Goal: Task Accomplishment & Management: Use online tool/utility

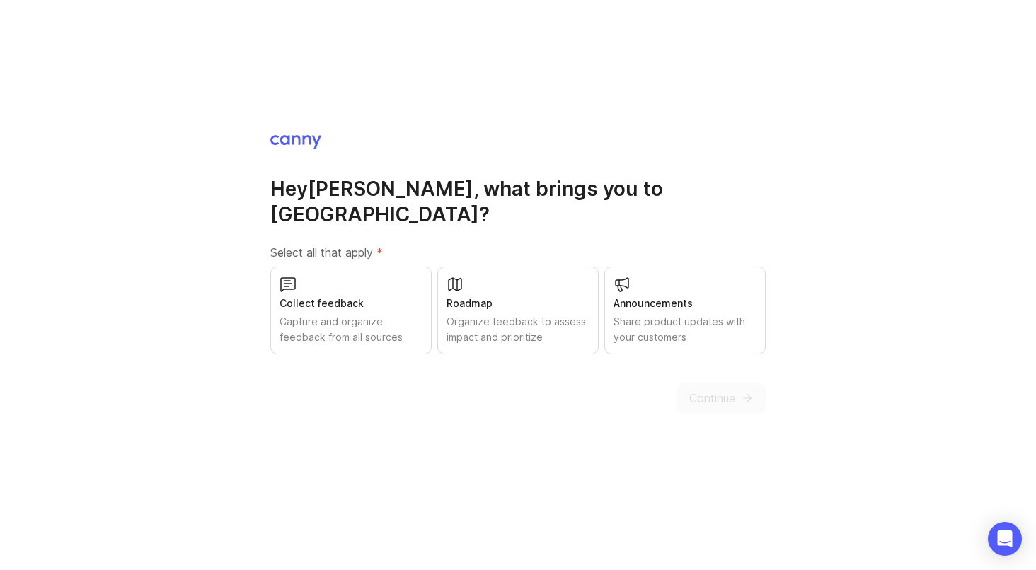
click at [356, 336] on div "Collect feedback Capture and organize feedback from all sources" at bounding box center [350, 311] width 161 height 88
click at [570, 318] on div "Organize feedback to assess impact and prioritize" at bounding box center [518, 329] width 143 height 31
click at [689, 390] on span "Continue" at bounding box center [712, 398] width 46 height 17
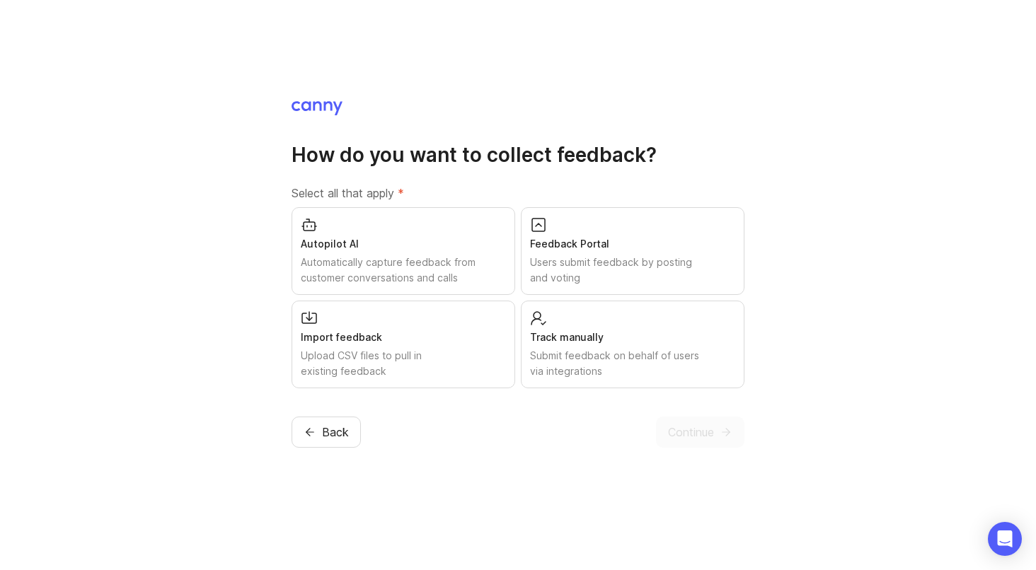
click at [612, 249] on div "Feedback Portal" at bounding box center [632, 244] width 205 height 16
click at [602, 242] on div "Feedback Portal" at bounding box center [632, 244] width 205 height 16
click at [459, 352] on div "Upload CSV files to pull in existing feedback" at bounding box center [403, 363] width 205 height 31
click at [481, 289] on div "Autopilot AI Automatically capture feedback from customer conversations and cal…" at bounding box center [404, 251] width 224 height 88
click at [709, 425] on span "Continue" at bounding box center [691, 432] width 46 height 17
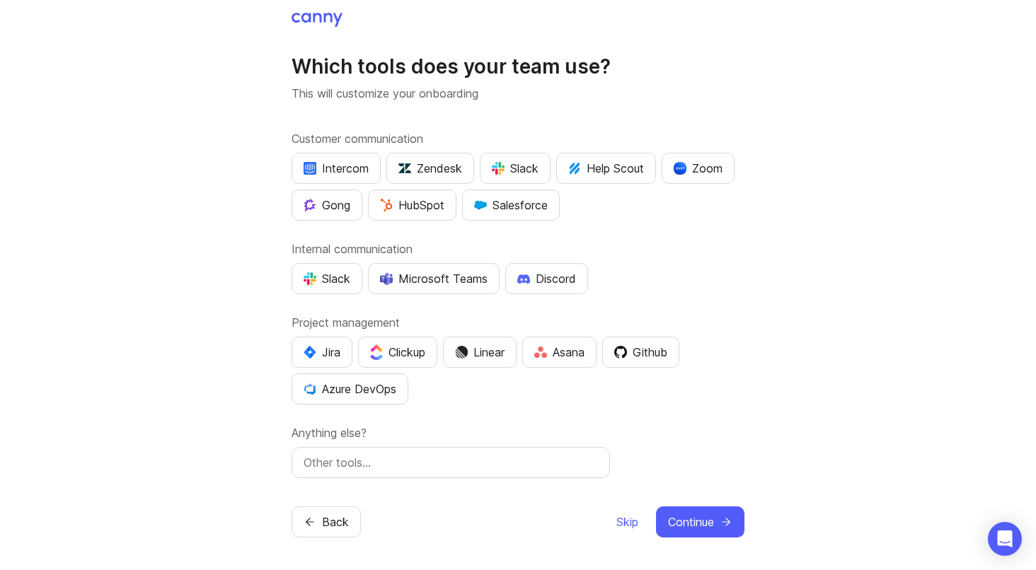
click at [437, 458] on input "text" at bounding box center [451, 462] width 294 height 17
click at [534, 160] on div "Slack" at bounding box center [515, 168] width 47 height 17
click at [474, 473] on div at bounding box center [451, 462] width 318 height 31
click at [469, 469] on input "text" at bounding box center [451, 462] width 294 height 17
type input "Google Sheets"
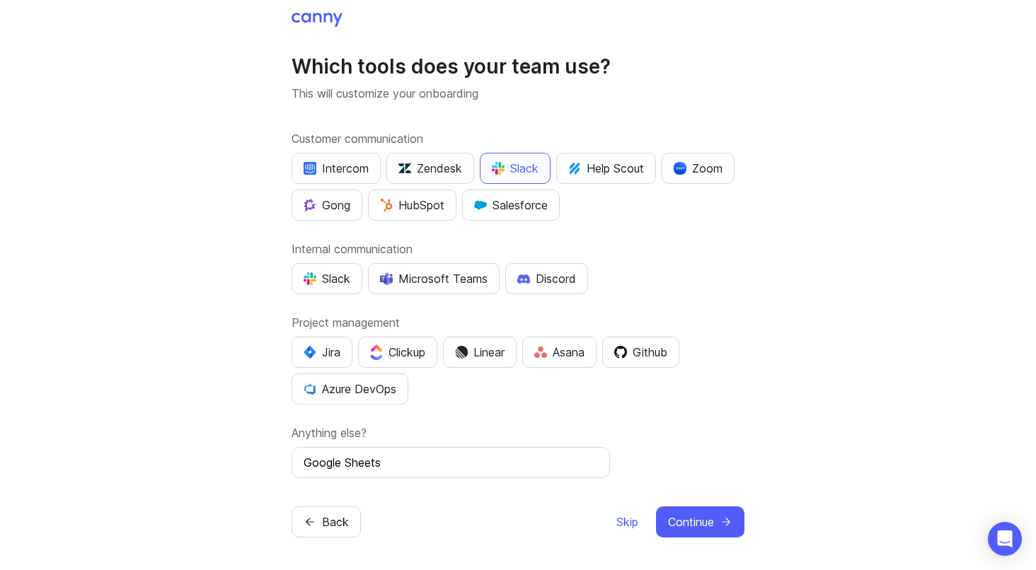
click at [766, 381] on div "Which tools does your team use? This will customize your onboarding Customer co…" at bounding box center [518, 286] width 1036 height 572
click at [689, 517] on span "Continue" at bounding box center [691, 522] width 46 height 17
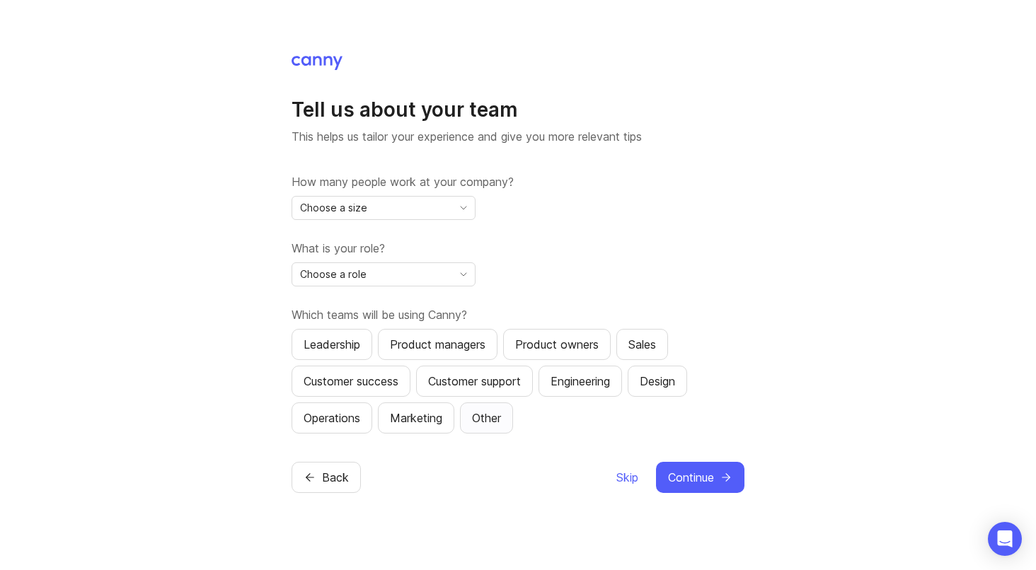
click at [480, 417] on div "Other" at bounding box center [486, 418] width 29 height 17
click at [468, 335] on button "Product managers" at bounding box center [438, 344] width 120 height 31
click at [675, 380] on div "Design" at bounding box center [657, 381] width 35 height 17
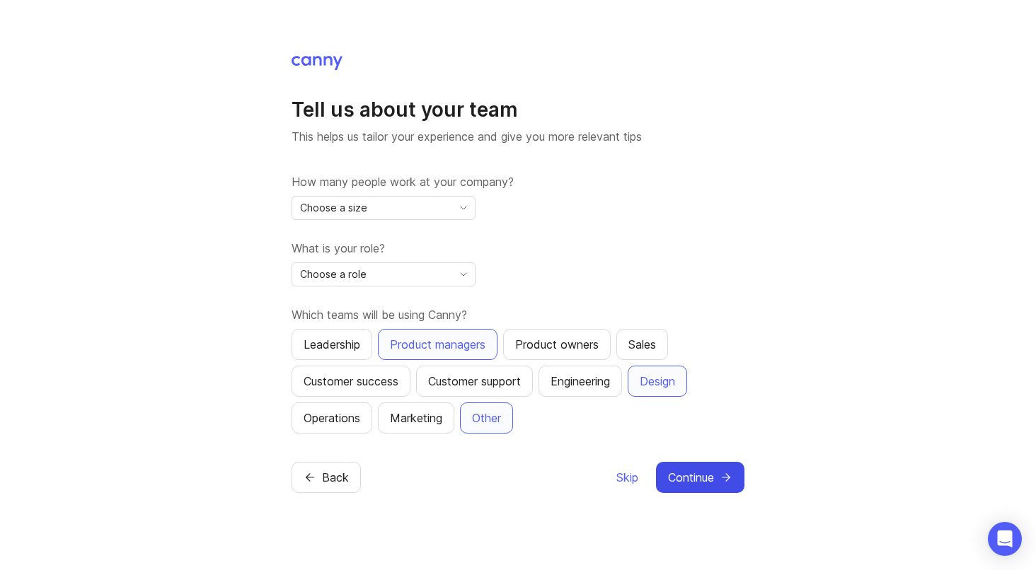
click at [705, 467] on button "Continue" at bounding box center [700, 477] width 88 height 31
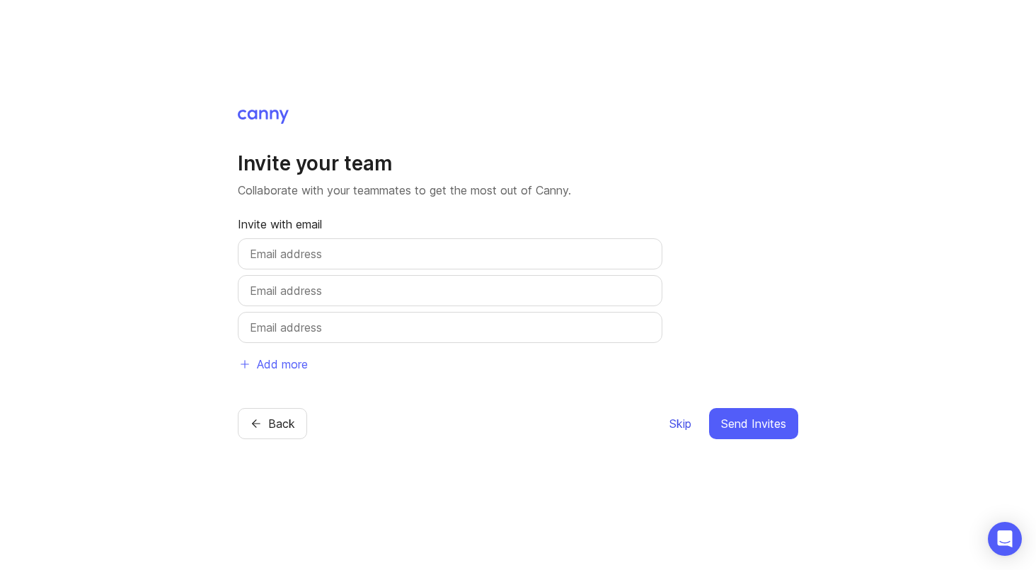
click at [682, 422] on span "Skip" at bounding box center [681, 423] width 22 height 17
click at [684, 427] on span "Skip" at bounding box center [681, 423] width 22 height 17
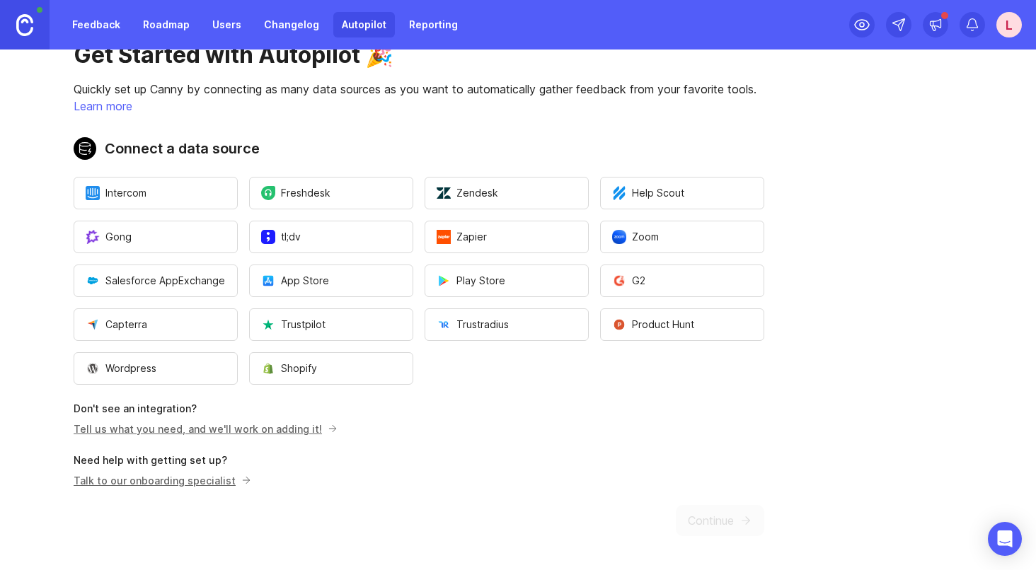
scroll to position [42, 0]
click at [293, 441] on div "Get Started with Autopilot 🎉 Quickly set up Canny by connecting as many data so…" at bounding box center [419, 288] width 838 height 563
click at [280, 427] on link "Tell us what you need, and we'll work on adding it!" at bounding box center [204, 429] width 260 height 12
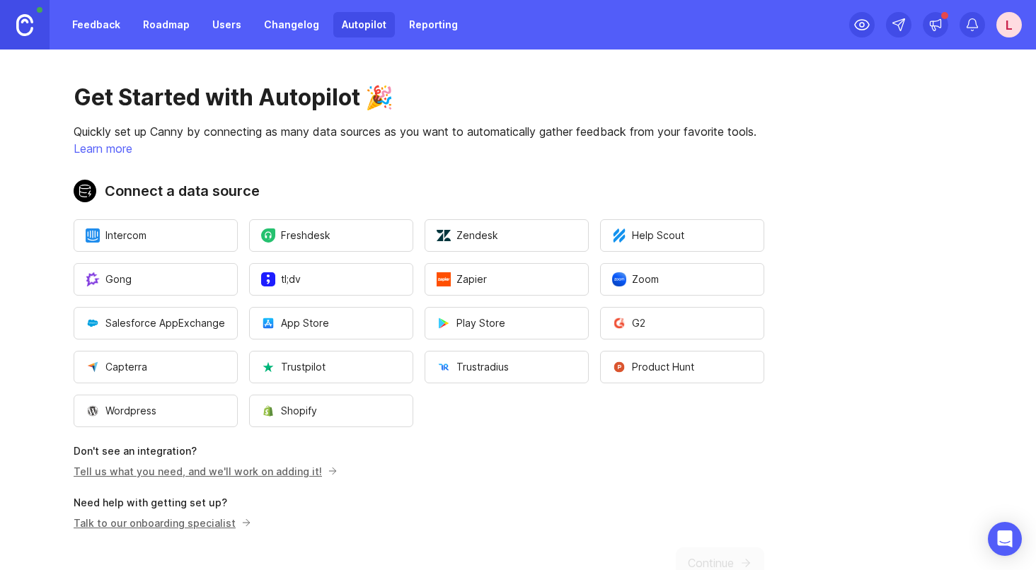
scroll to position [0, 0]
click at [938, 18] on icon at bounding box center [936, 25] width 14 height 14
